Goal: Check status: Check status

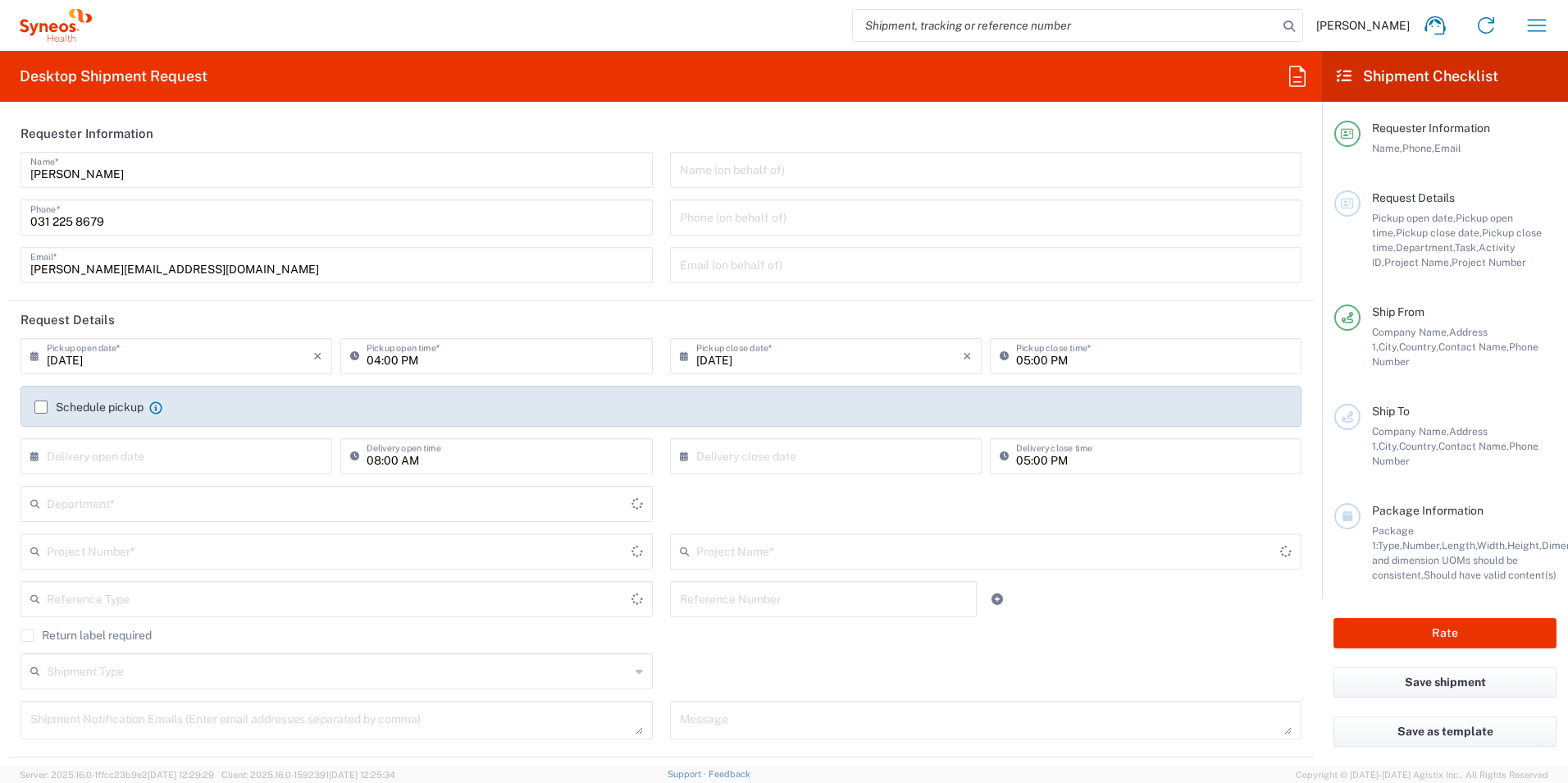
type input "[GEOGRAPHIC_DATA]"
type input "8350"
type input "[GEOGRAPHIC_DATA]"
click at [1535, 30] on icon "button" at bounding box center [1536, 25] width 26 height 26
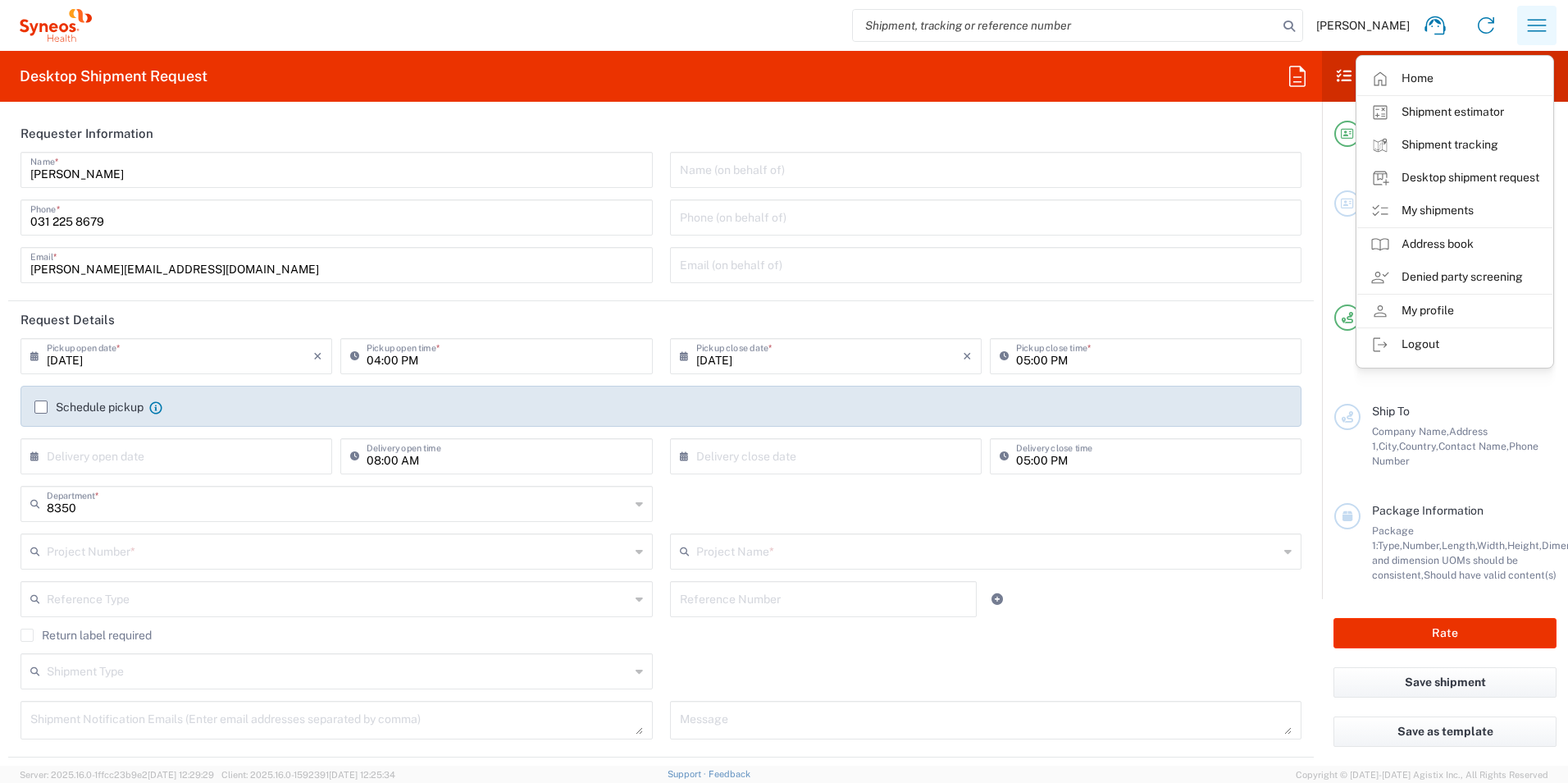
type input "Syneos Health Romania S.R.L"
drag, startPoint x: 1467, startPoint y: 218, endPoint x: 1139, endPoint y: 271, distance: 332.3
click at [1467, 218] on link "My shipments" at bounding box center [1454, 210] width 195 height 33
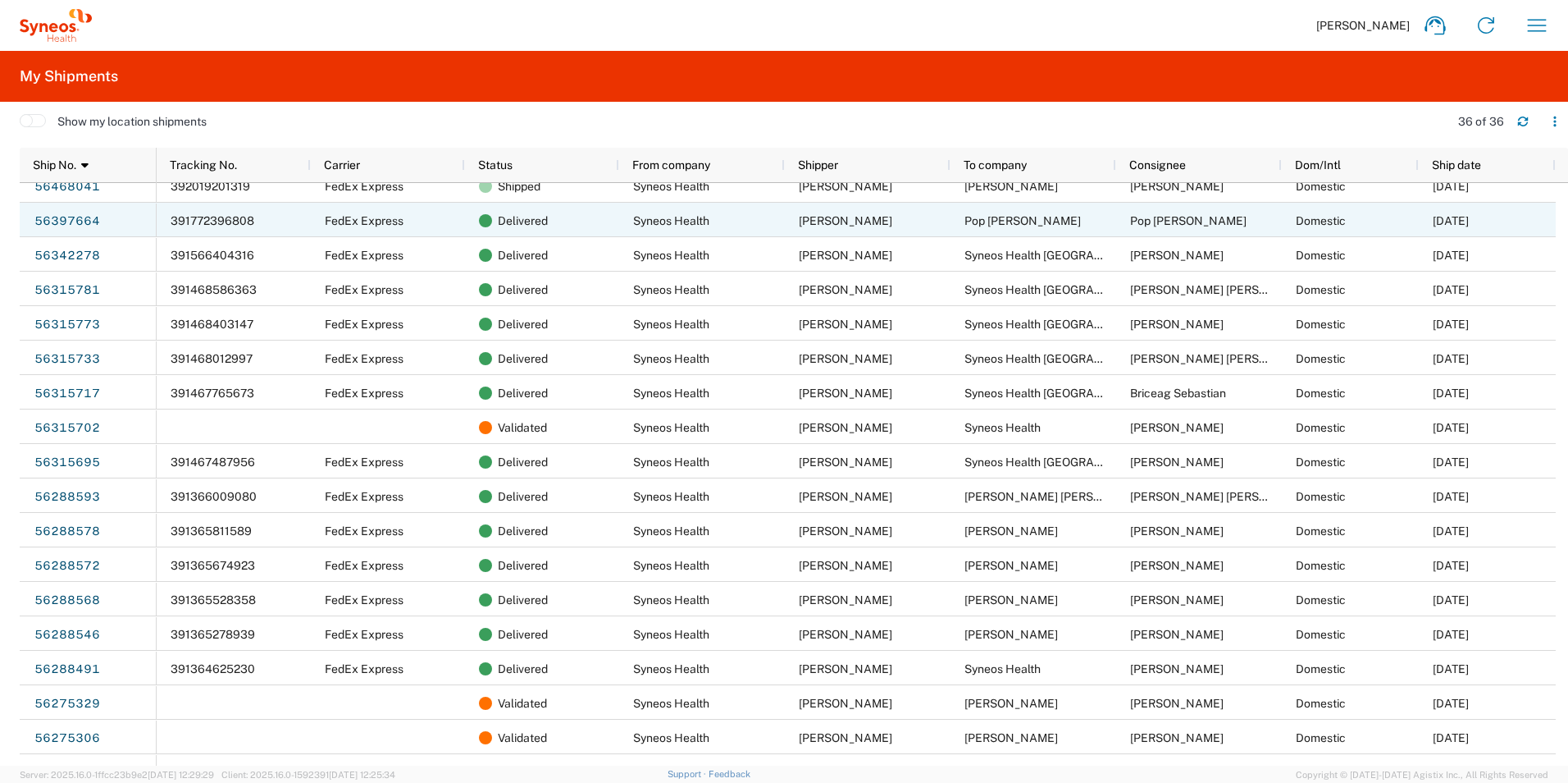
click at [235, 218] on span "391772396808" at bounding box center [212, 220] width 83 height 13
click at [73, 226] on link "56397664" at bounding box center [67, 221] width 67 height 26
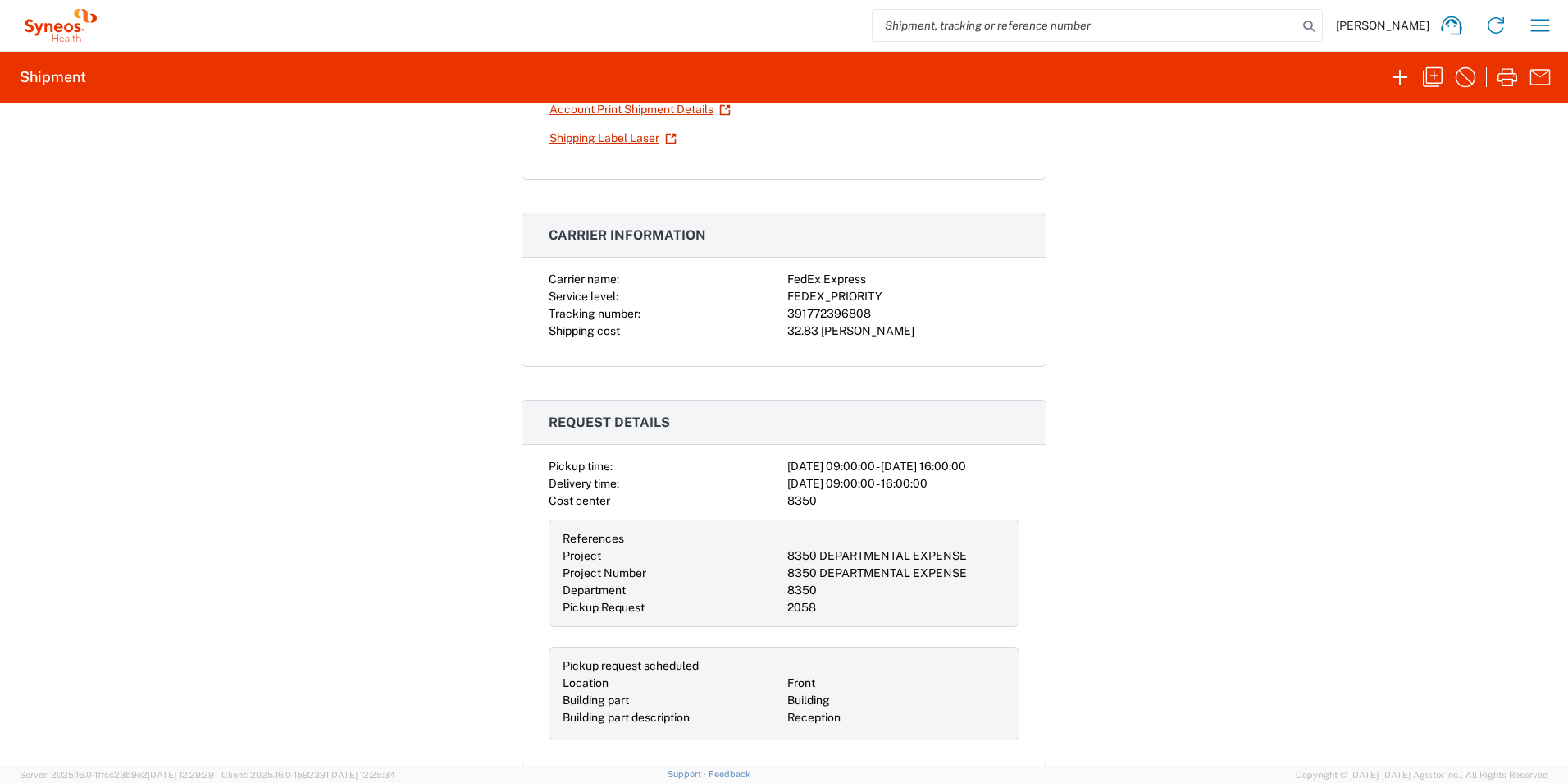
scroll to position [82, 0]
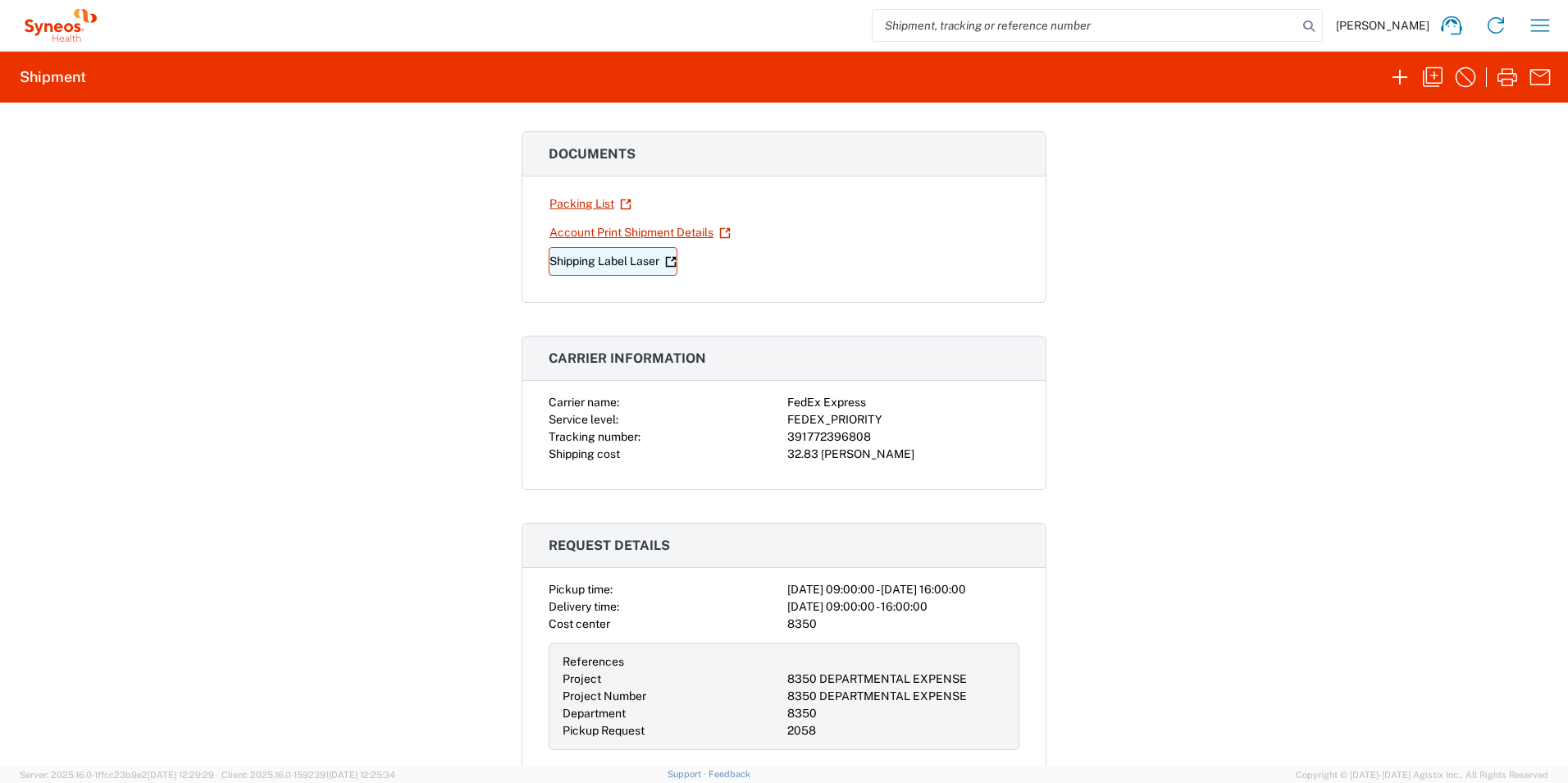
click at [625, 263] on link "Shipping Label Laser" at bounding box center [613, 261] width 129 height 29
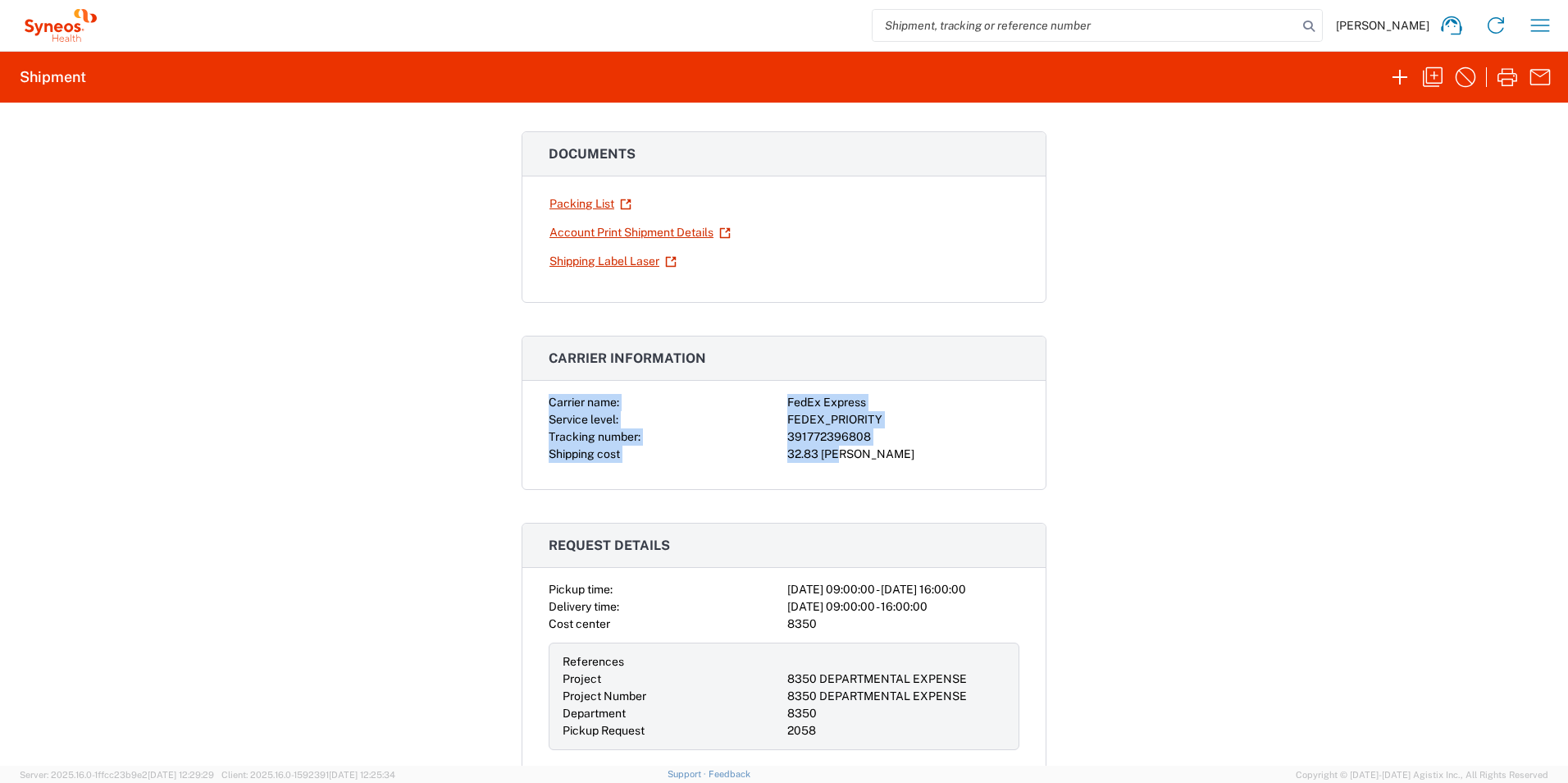
drag, startPoint x: 537, startPoint y: 399, endPoint x: 888, endPoint y: 460, distance: 356.3
click at [888, 460] on div "Carrier name: FedEx Express Service level: FEDEX_PRIORITY Tracking number: 3917…" at bounding box center [784, 441] width 523 height 95
copy div "Carrier name: FedEx Express Service level: FEDEX_PRIORITY Tracking number: 3917…"
